Goal: Obtain resource: Obtain resource

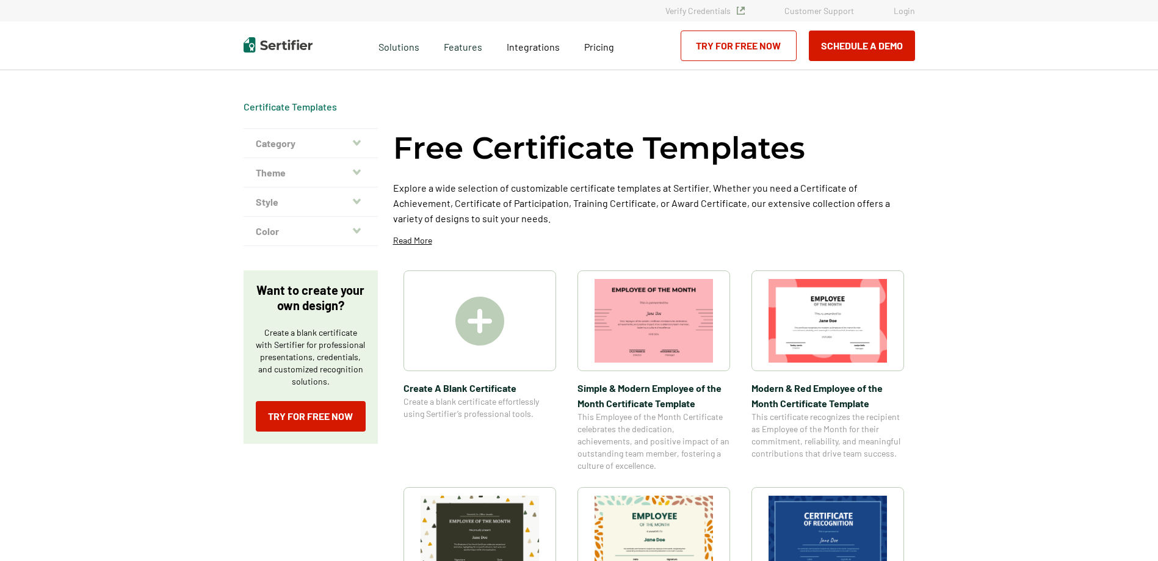
click at [499, 330] on img at bounding box center [479, 321] width 49 height 49
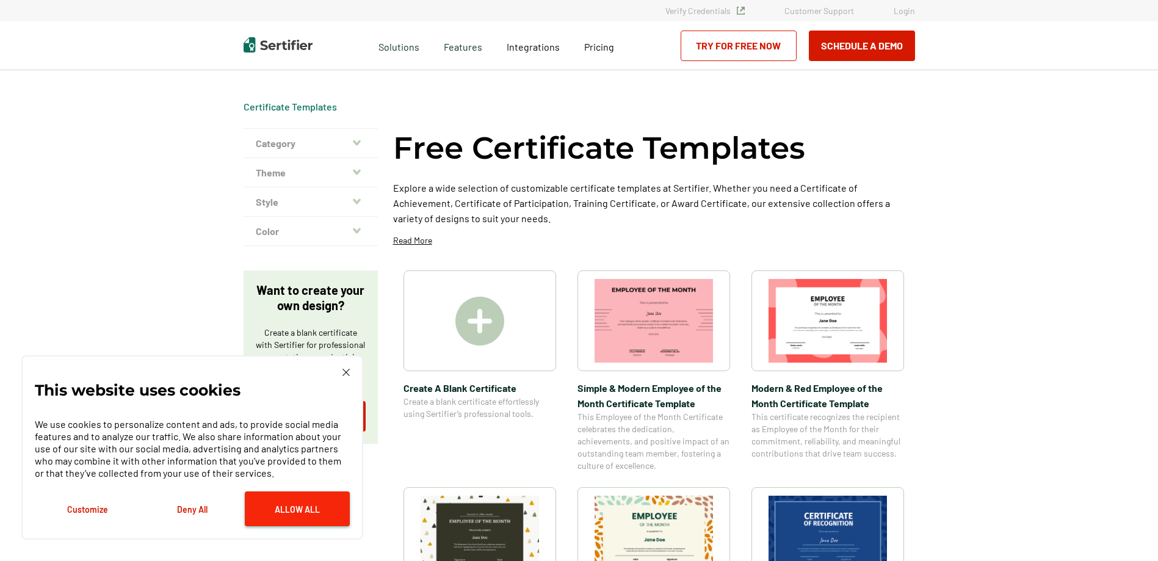
click at [281, 508] on button "Allow All" at bounding box center [297, 508] width 105 height 35
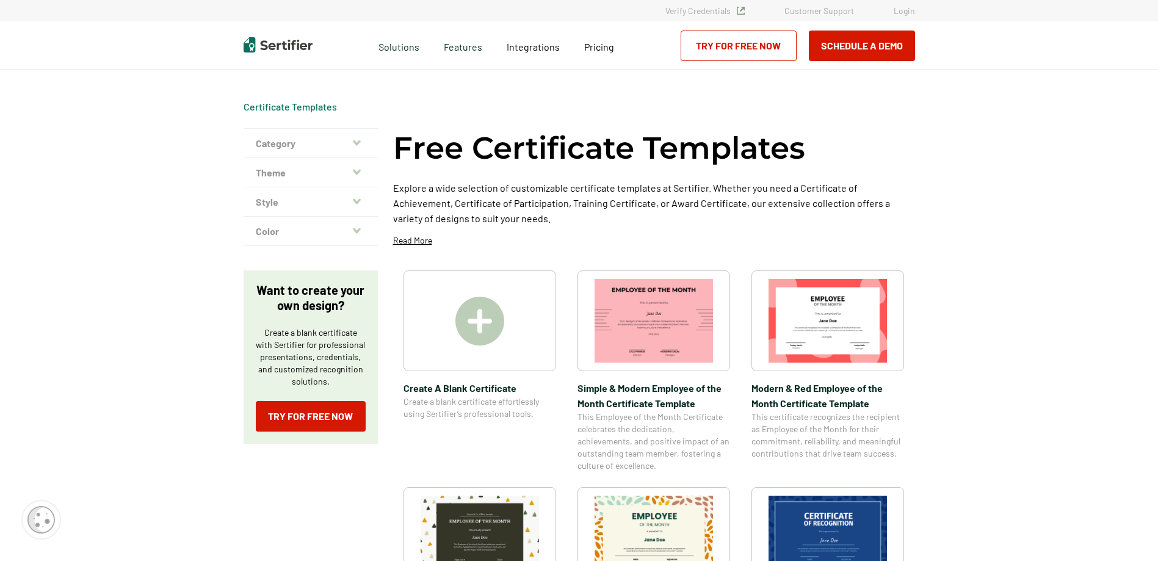
click at [490, 320] on img at bounding box center [479, 321] width 49 height 49
click at [675, 359] on img at bounding box center [653, 321] width 118 height 84
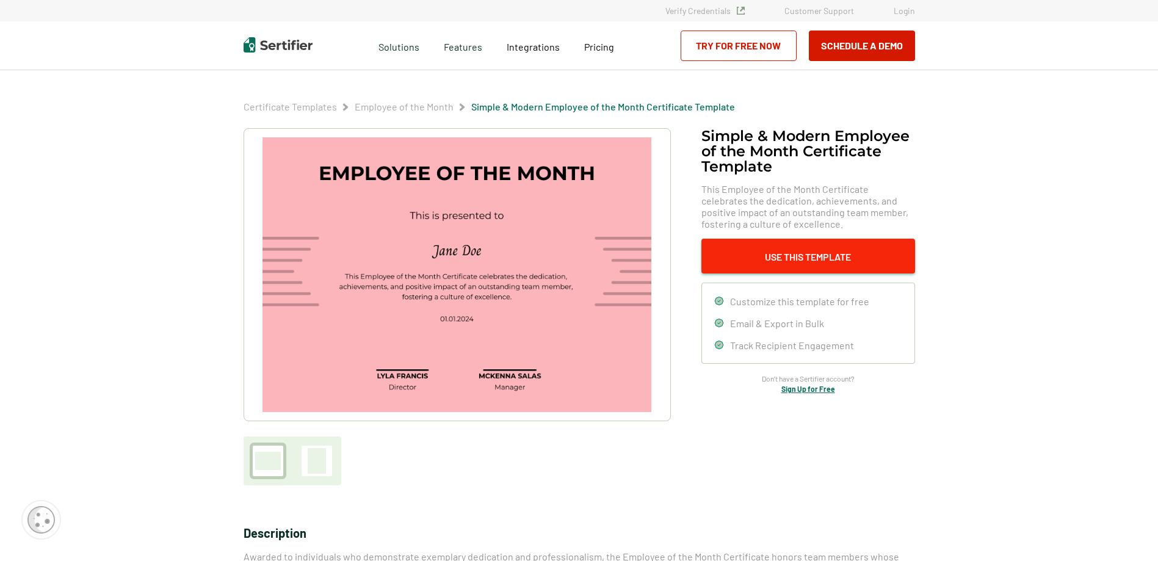
click at [793, 243] on button "Use This Template" at bounding box center [808, 256] width 214 height 35
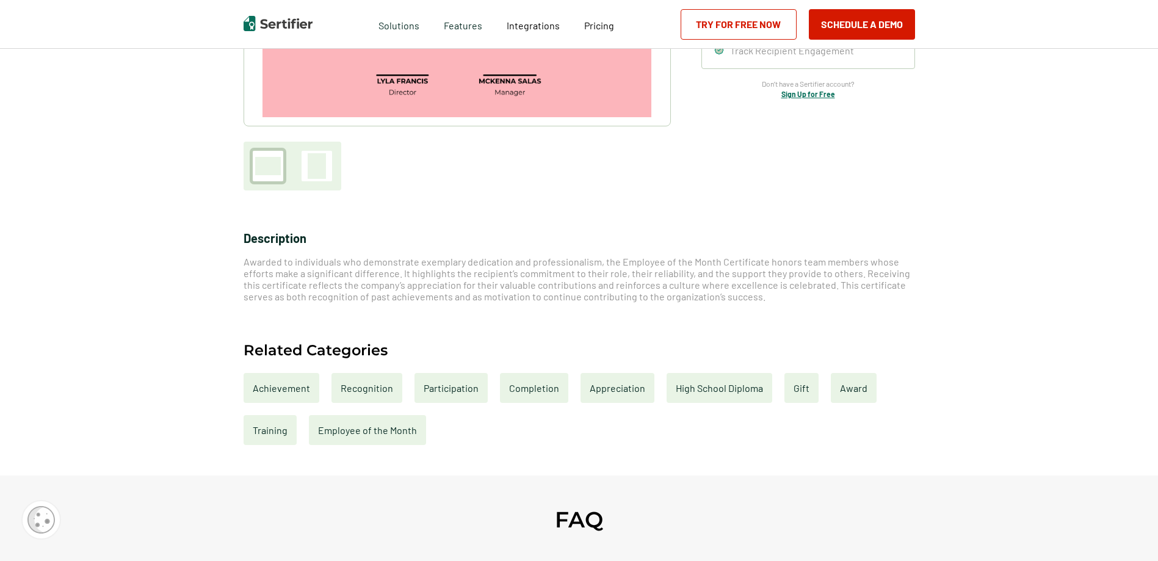
scroll to position [715, 0]
